Goal: Task Accomplishment & Management: Manage account settings

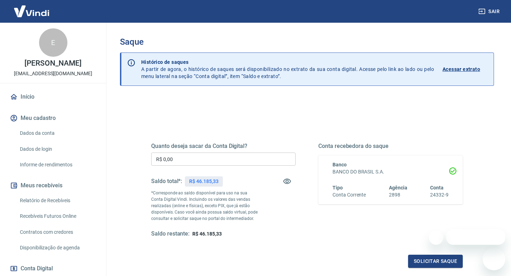
click at [191, 160] on input "R$ 0,00" at bounding box center [223, 159] width 144 height 13
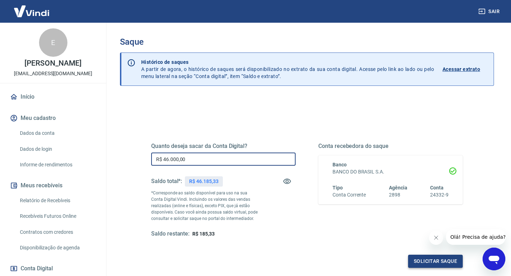
type input "R$ 46.000,00"
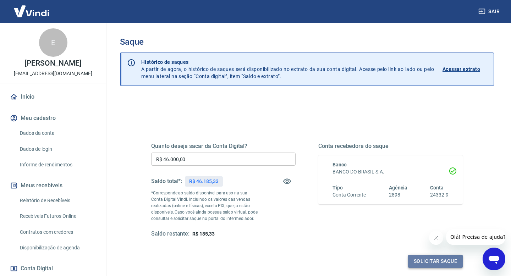
click at [429, 260] on button "Solicitar saque" at bounding box center [435, 261] width 55 height 13
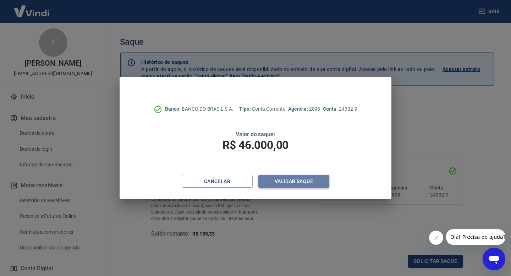
click at [314, 183] on button "Validar saque" at bounding box center [293, 181] width 71 height 13
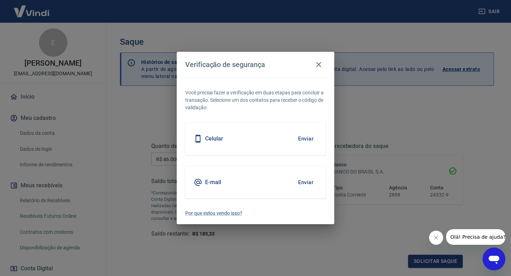
click at [307, 139] on button "Enviar" at bounding box center [305, 138] width 23 height 15
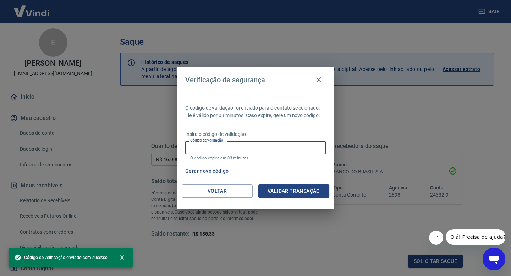
click at [258, 148] on input "Código de validação" at bounding box center [255, 147] width 140 height 13
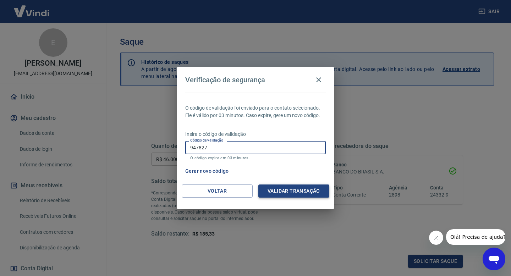
type input "947827"
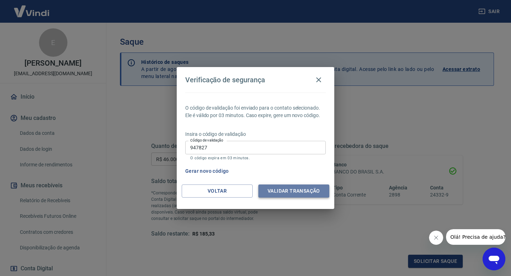
click at [294, 189] on button "Validar transação" at bounding box center [293, 190] width 71 height 13
